Goal: Transaction & Acquisition: Purchase product/service

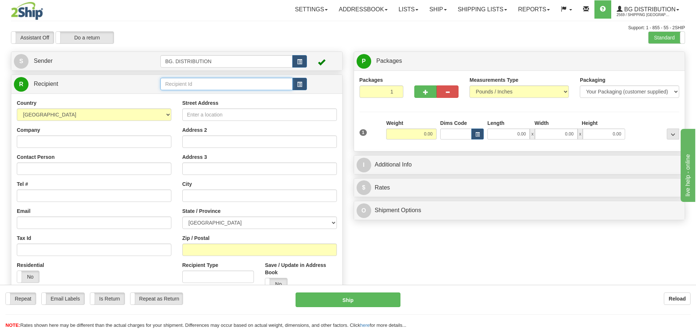
click at [218, 79] on input "text" at bounding box center [226, 84] width 132 height 12
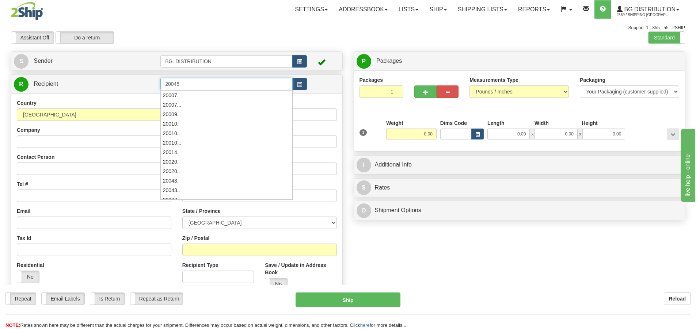
type input "20045"
click button "Delete" at bounding box center [0, 0] width 0 height 0
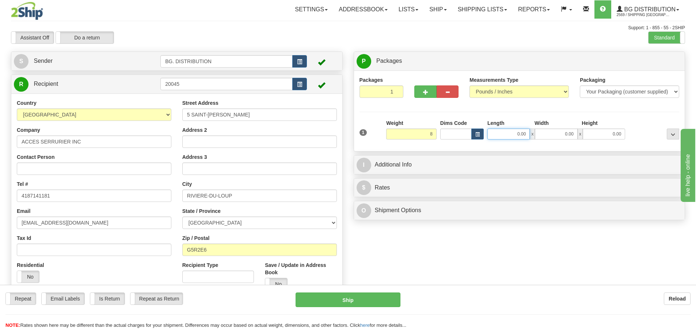
type input "8.00"
click at [520, 137] on input "0.00" at bounding box center [508, 134] width 42 height 11
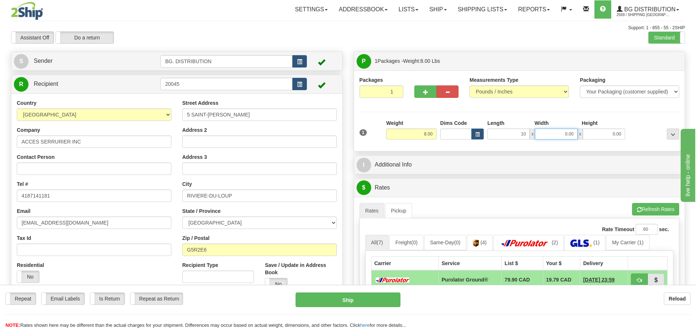
type input "10.00"
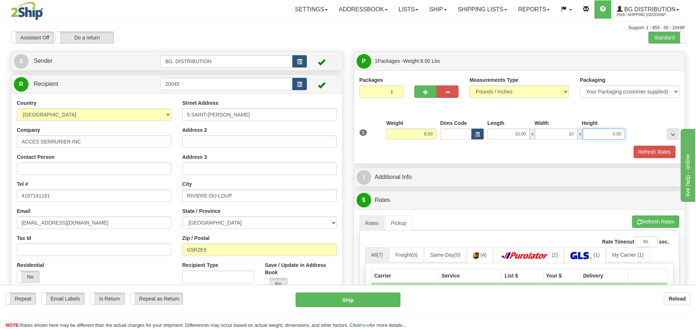
type input "10.00"
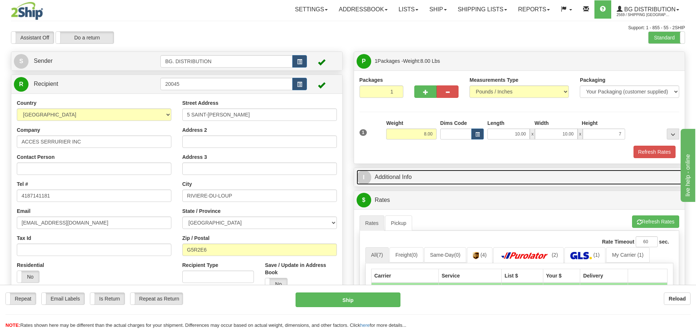
type input "7.00"
click at [366, 177] on span "I" at bounding box center [363, 177] width 15 height 15
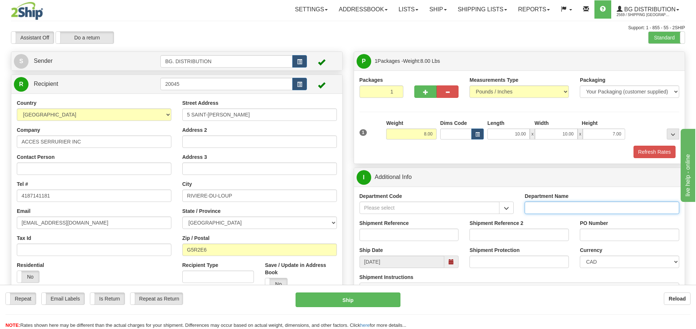
click at [601, 213] on input "Department Name" at bounding box center [601, 208] width 154 height 12
type input "."
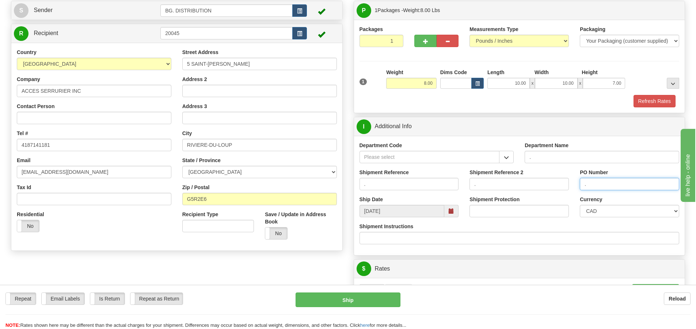
scroll to position [146, 0]
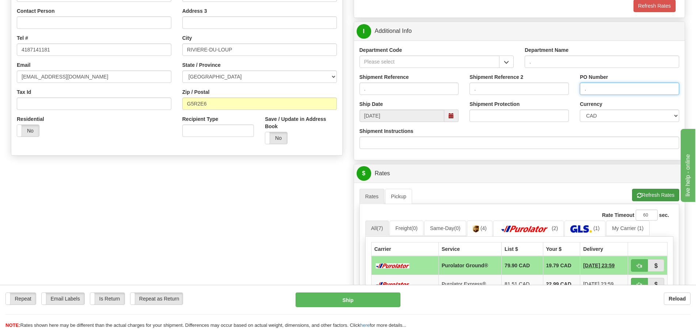
type input "."
click at [641, 194] on button "Refresh Rates" at bounding box center [655, 195] width 47 height 12
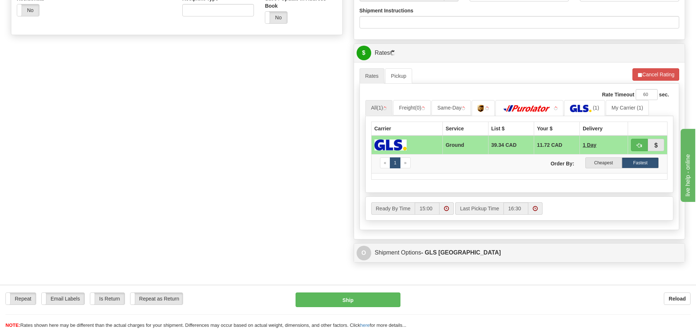
scroll to position [292, 0]
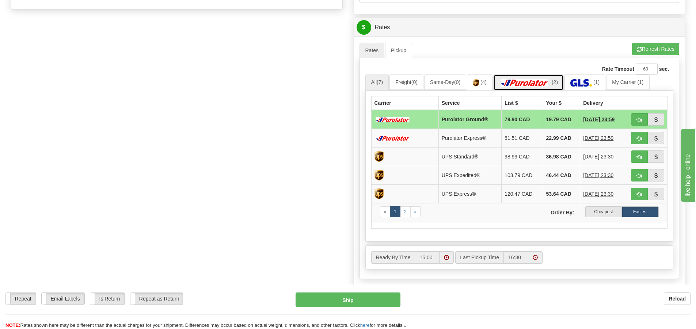
click at [540, 81] on img at bounding box center [524, 82] width 51 height 7
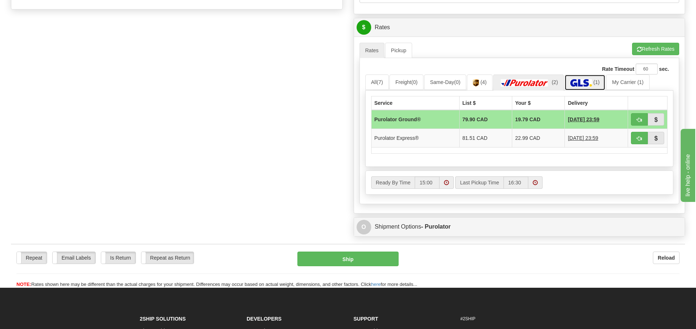
click at [581, 79] on img at bounding box center [581, 82] width 22 height 7
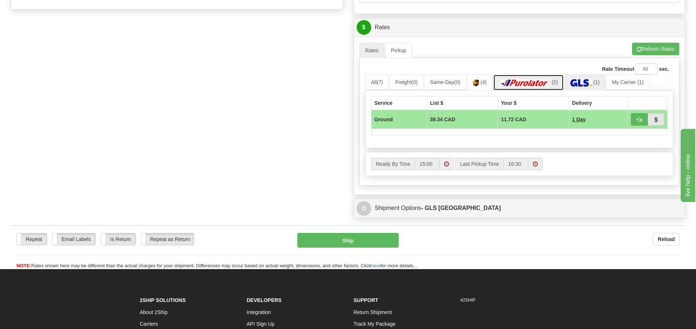
click at [519, 80] on img at bounding box center [524, 82] width 51 height 7
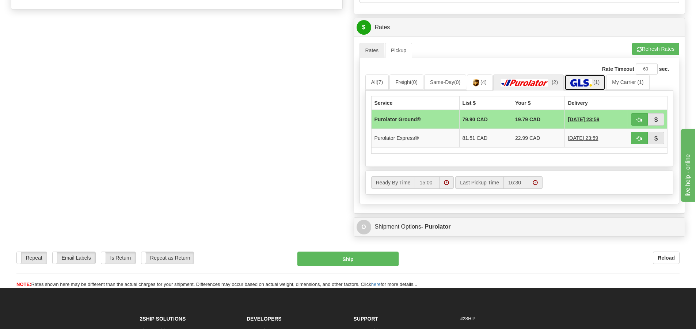
click at [586, 79] on img at bounding box center [581, 82] width 22 height 7
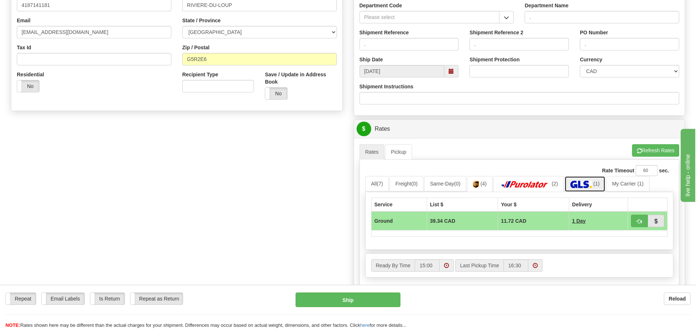
scroll to position [183, 0]
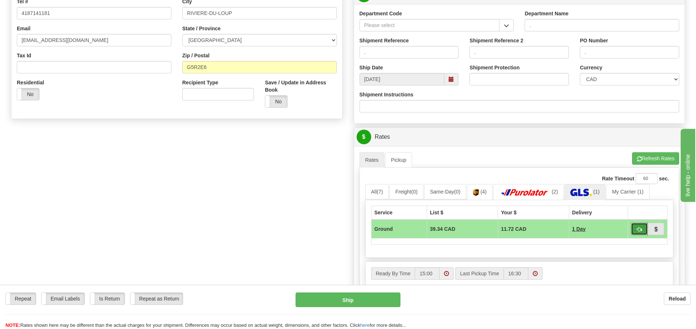
click at [636, 228] on button "button" at bounding box center [639, 229] width 17 height 12
type input "1"
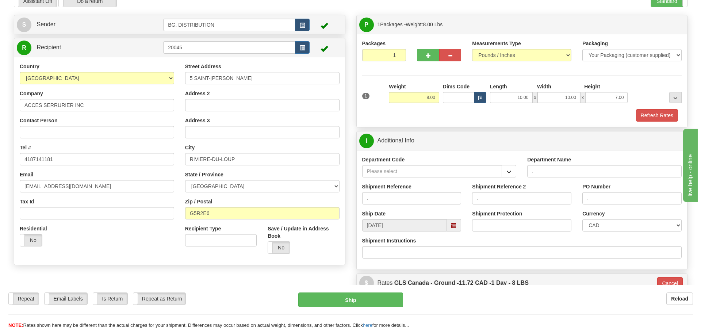
scroll to position [73, 0]
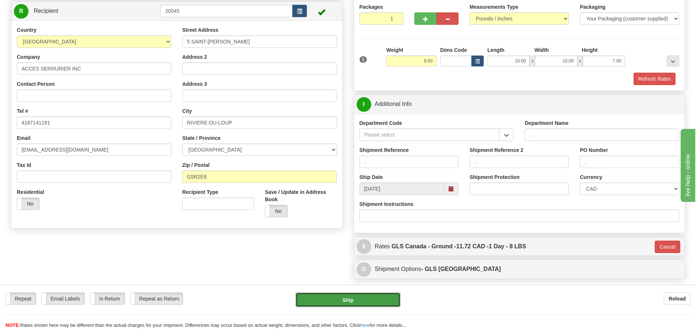
click at [373, 300] on button "Ship" at bounding box center [347, 299] width 105 height 15
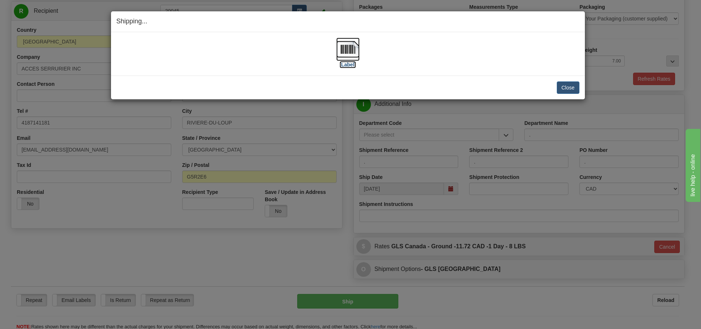
click at [350, 63] on label "[Label]" at bounding box center [348, 64] width 17 height 7
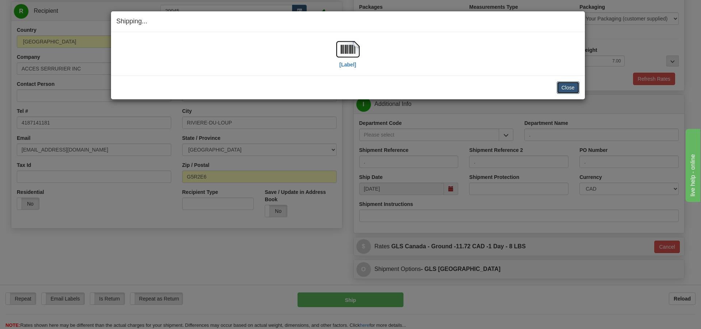
click at [564, 85] on button "Close" at bounding box center [568, 87] width 23 height 12
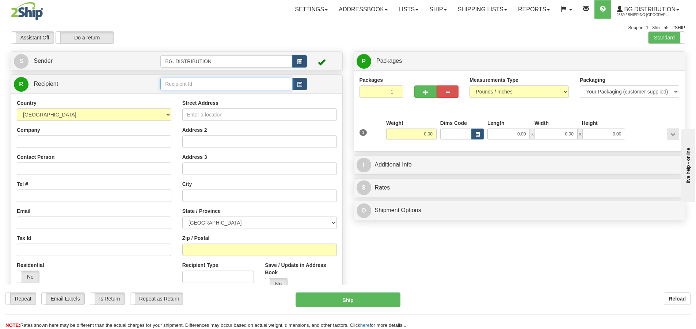
click at [225, 88] on input "text" at bounding box center [226, 84] width 132 height 12
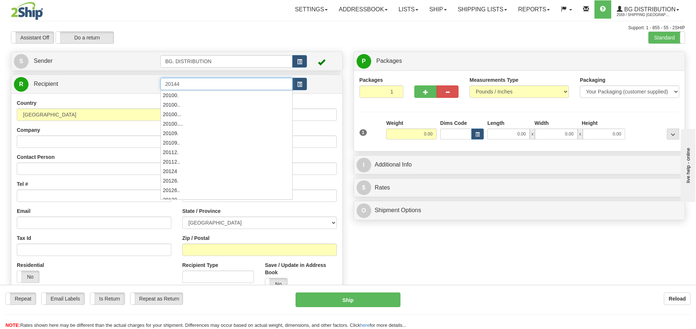
type input "20144"
click button "Delete" at bounding box center [0, 0] width 0 height 0
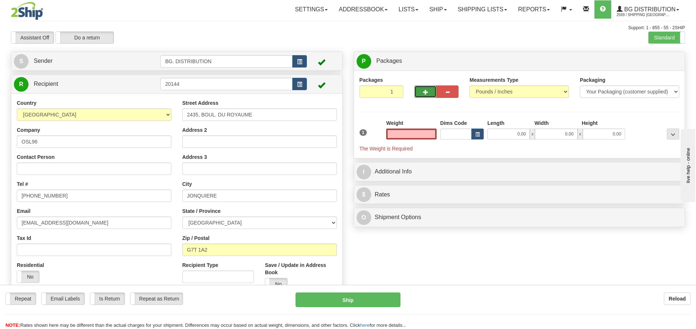
type input "0.00"
click at [423, 93] on span "button" at bounding box center [425, 92] width 5 height 5
type input "2"
click at [673, 62] on span "Package Level" at bounding box center [663, 61] width 29 height 5
radio input "true"
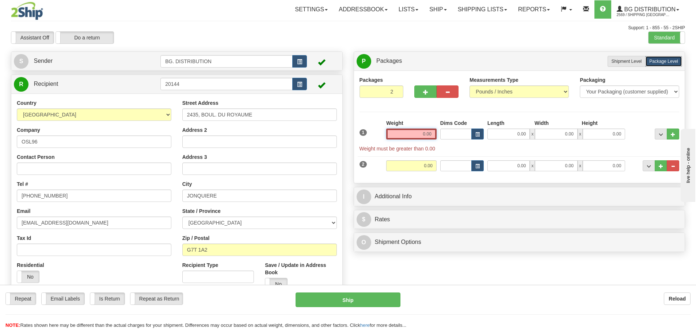
click at [411, 137] on input "0.00" at bounding box center [411, 134] width 50 height 11
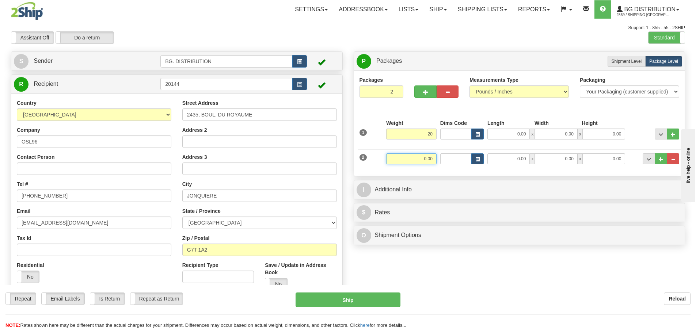
type input "20.00"
click at [426, 157] on input "0.00" at bounding box center [411, 158] width 50 height 11
type input "20.00"
click at [522, 137] on input "0.00" at bounding box center [508, 134] width 42 height 11
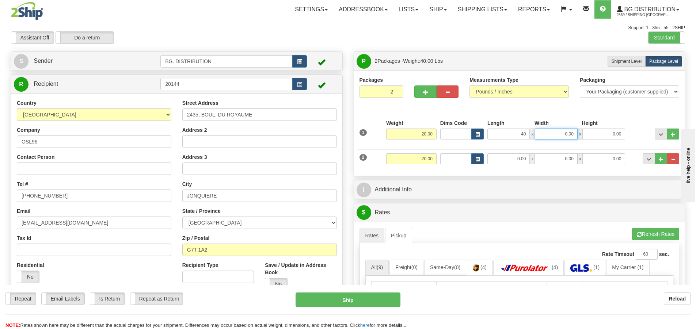
type input "40.00"
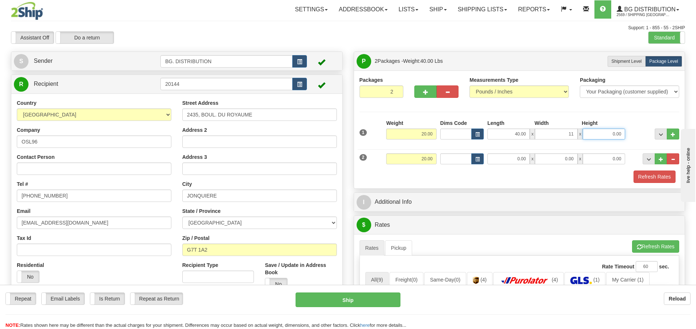
type input "11.00"
type input "6.00"
click at [517, 160] on input "0.00" at bounding box center [508, 158] width 42 height 11
type input "40.00"
type input "11.00"
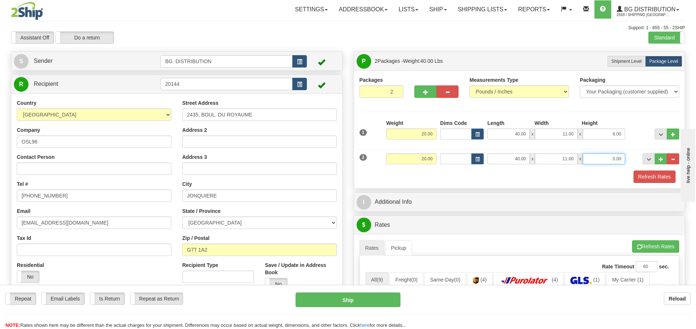
type input "1"
type input "6.00"
click at [503, 177] on div "Refresh Rates" at bounding box center [518, 177] width 323 height 12
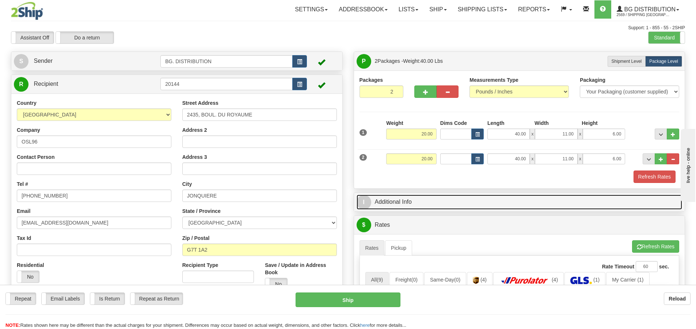
click at [371, 204] on link "I Additional Info" at bounding box center [519, 202] width 326 height 15
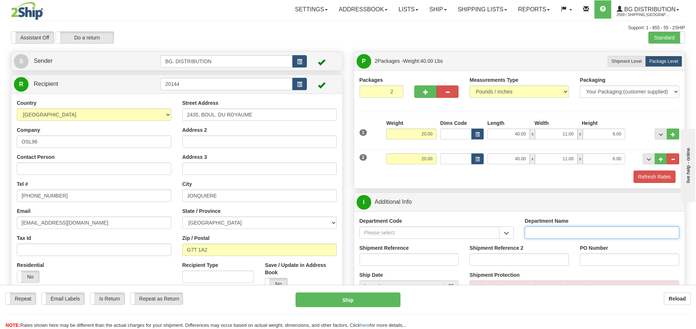
click at [552, 231] on input "Department Name" at bounding box center [601, 232] width 154 height 12
type input "."
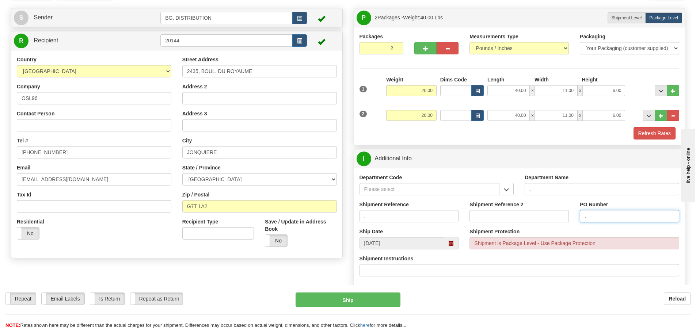
scroll to position [110, 0]
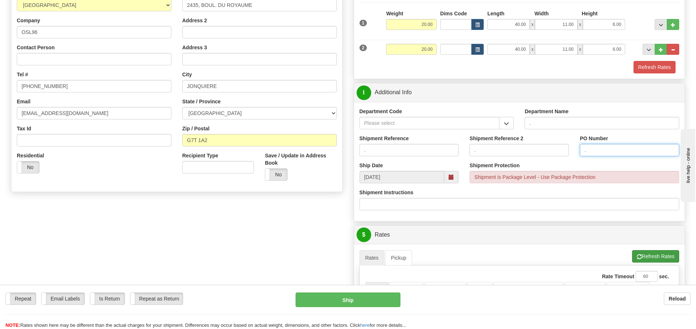
type input "."
click at [645, 255] on button "Refresh Rates" at bounding box center [655, 256] width 47 height 12
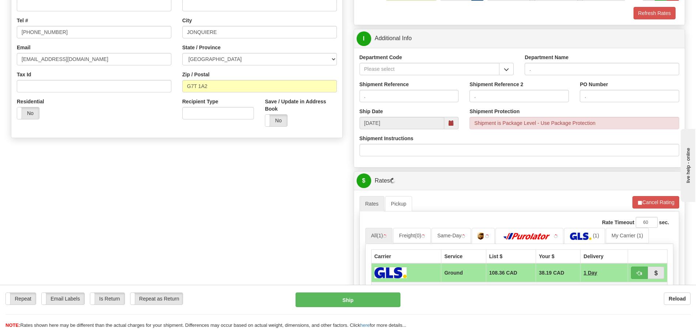
scroll to position [256, 0]
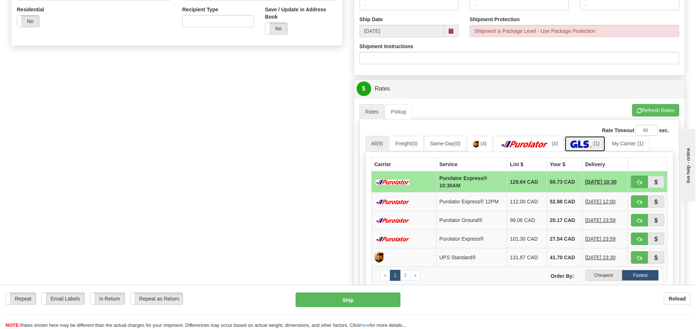
click at [591, 141] on img at bounding box center [581, 144] width 22 height 7
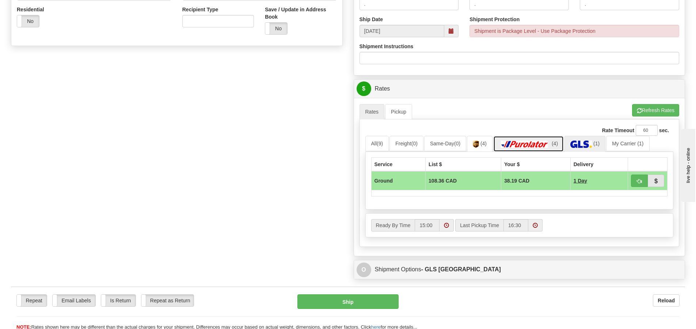
click at [523, 140] on link "(4)" at bounding box center [528, 144] width 70 height 16
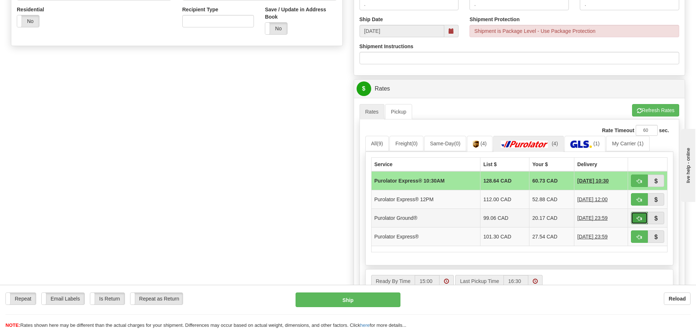
click at [637, 214] on button "button" at bounding box center [639, 218] width 17 height 12
type input "260"
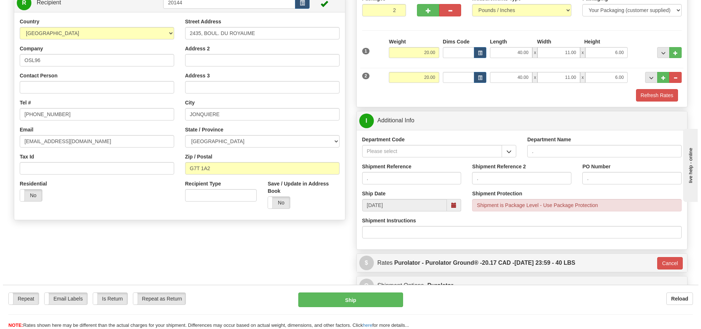
scroll to position [68, 0]
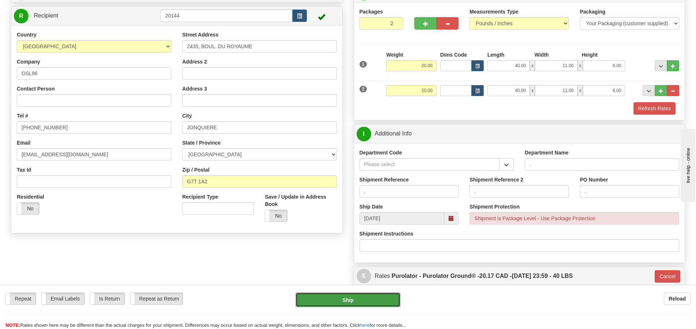
click at [367, 298] on button "Ship" at bounding box center [347, 299] width 105 height 15
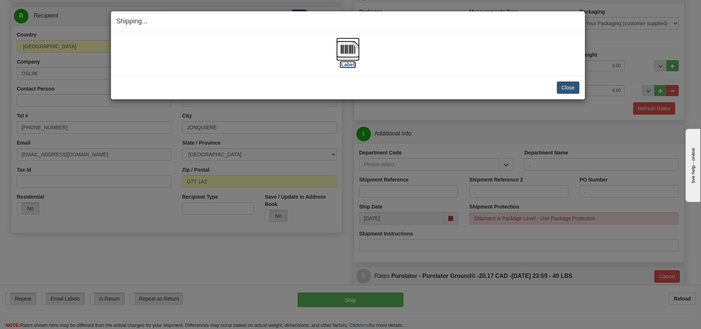
click at [348, 67] on label "[Label]" at bounding box center [348, 64] width 17 height 7
click at [559, 87] on button "Close" at bounding box center [568, 87] width 23 height 12
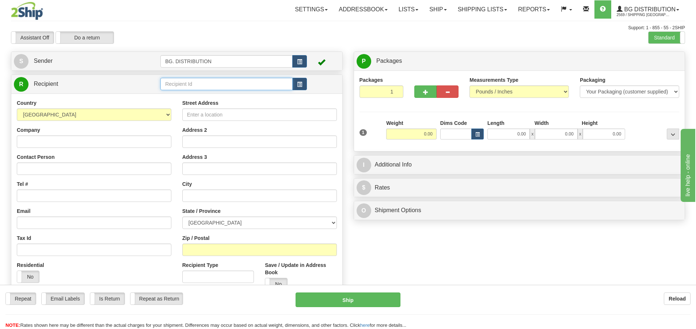
click at [208, 85] on input "text" at bounding box center [226, 84] width 132 height 12
